Goal: Task Accomplishment & Management: Use online tool/utility

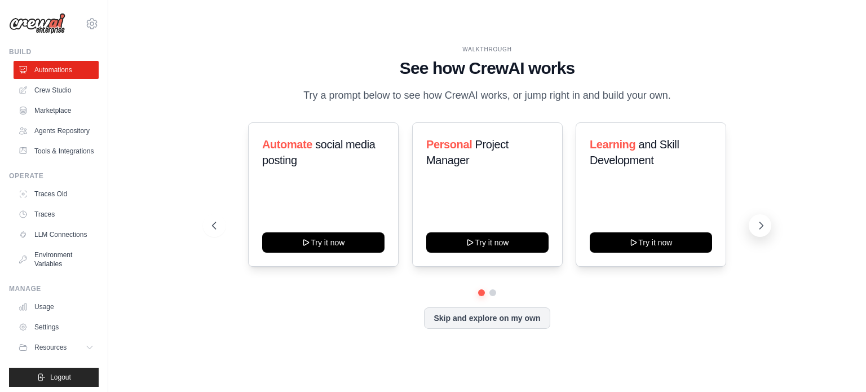
click at [766, 221] on icon at bounding box center [761, 225] width 11 height 11
click at [439, 310] on button "Skip and explore on my own" at bounding box center [487, 316] width 126 height 21
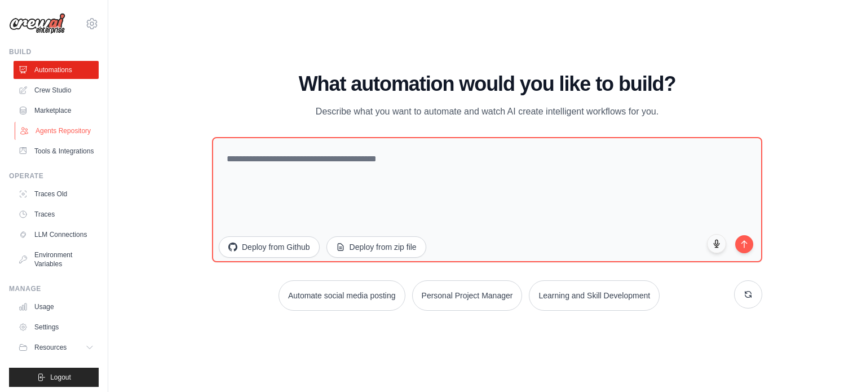
click at [47, 138] on link "Agents Repository" at bounding box center [57, 131] width 85 height 18
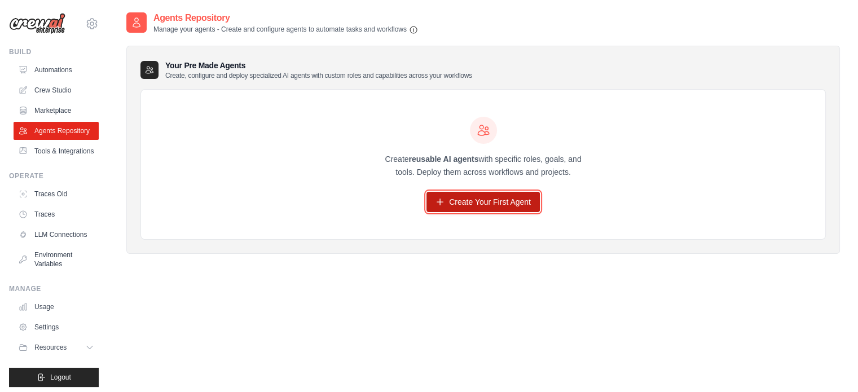
click at [516, 211] on link "Create Your First Agent" at bounding box center [482, 202] width 113 height 20
